Goal: Transaction & Acquisition: Subscribe to service/newsletter

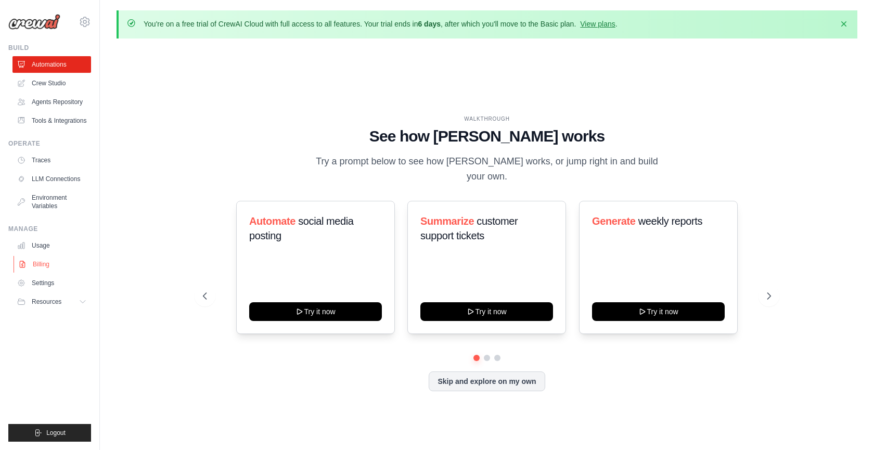
click at [45, 264] on link "Billing" at bounding box center [53, 264] width 79 height 17
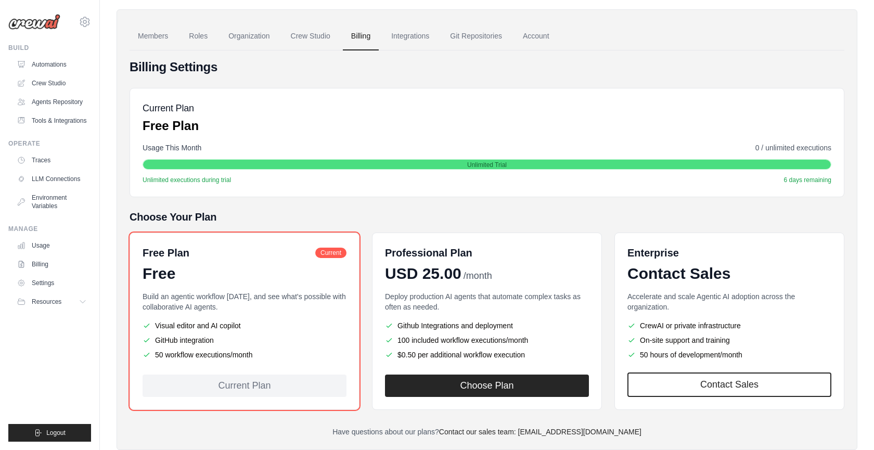
scroll to position [95, 0]
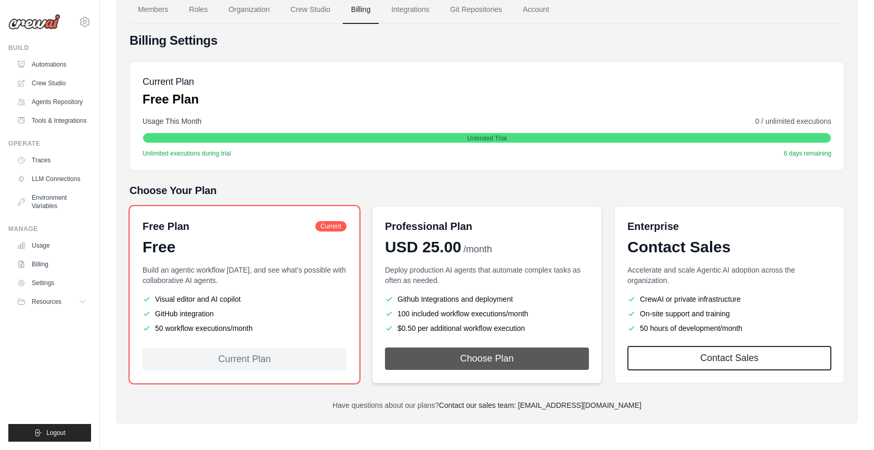
click at [505, 362] on button "Choose Plan" at bounding box center [487, 359] width 204 height 22
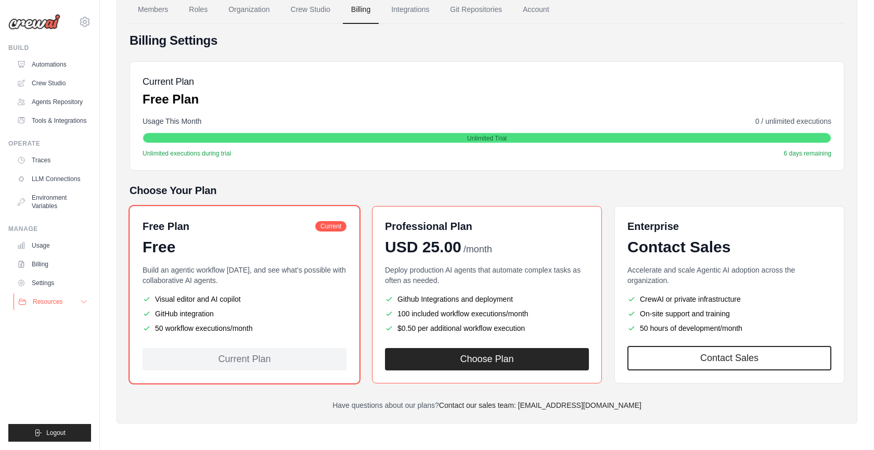
click at [60, 302] on span "Resources" at bounding box center [48, 302] width 30 height 8
drag, startPoint x: 625, startPoint y: 404, endPoint x: 541, endPoint y: 408, distance: 84.4
click at [541, 408] on p "Have questions about our plans? Contact our sales team: [EMAIL_ADDRESS][DOMAIN_…" at bounding box center [487, 405] width 715 height 10
copy link "[EMAIL_ADDRESS][DOMAIN_NAME]"
